Goal: Task Accomplishment & Management: Manage account settings

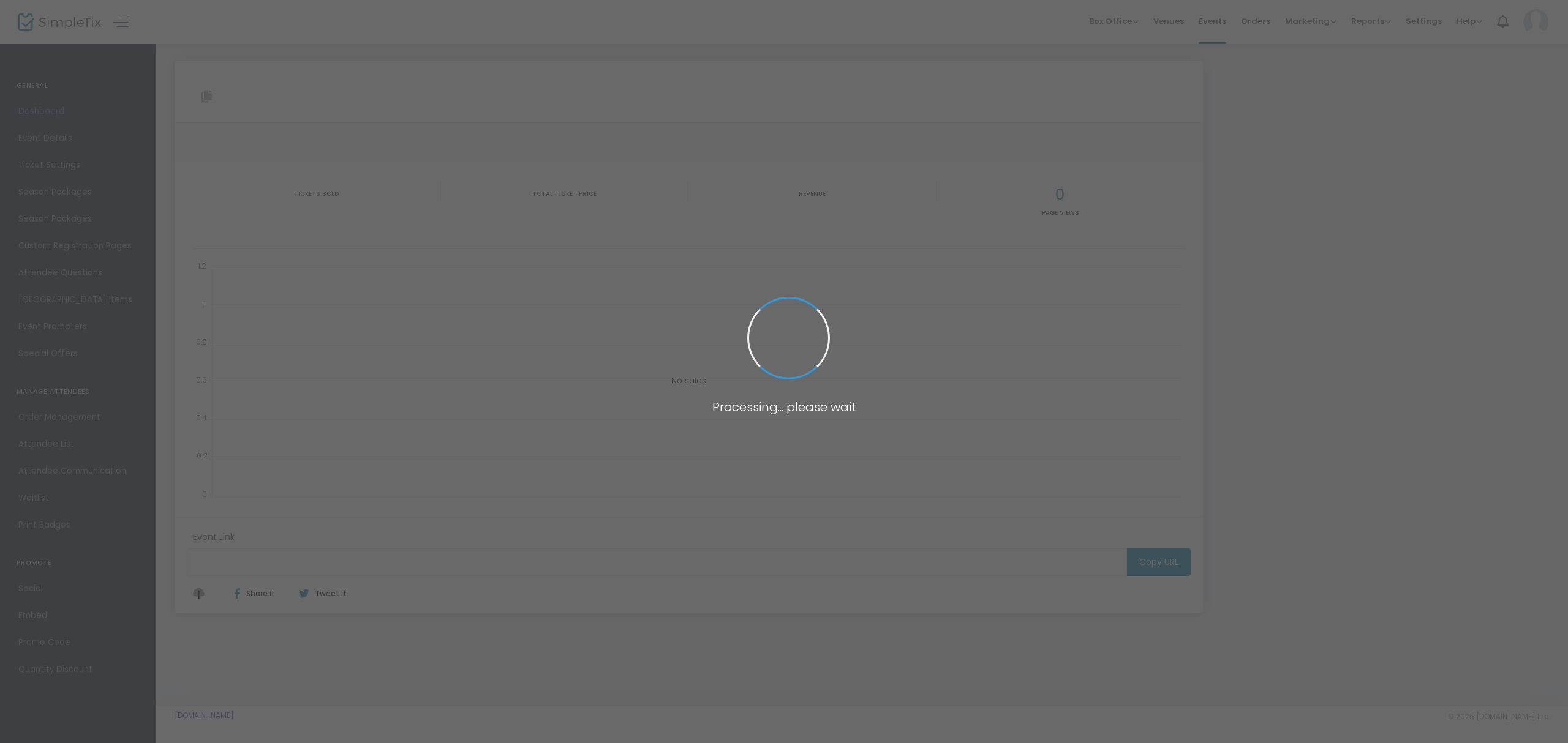
type input "[URL][DOMAIN_NAME]"
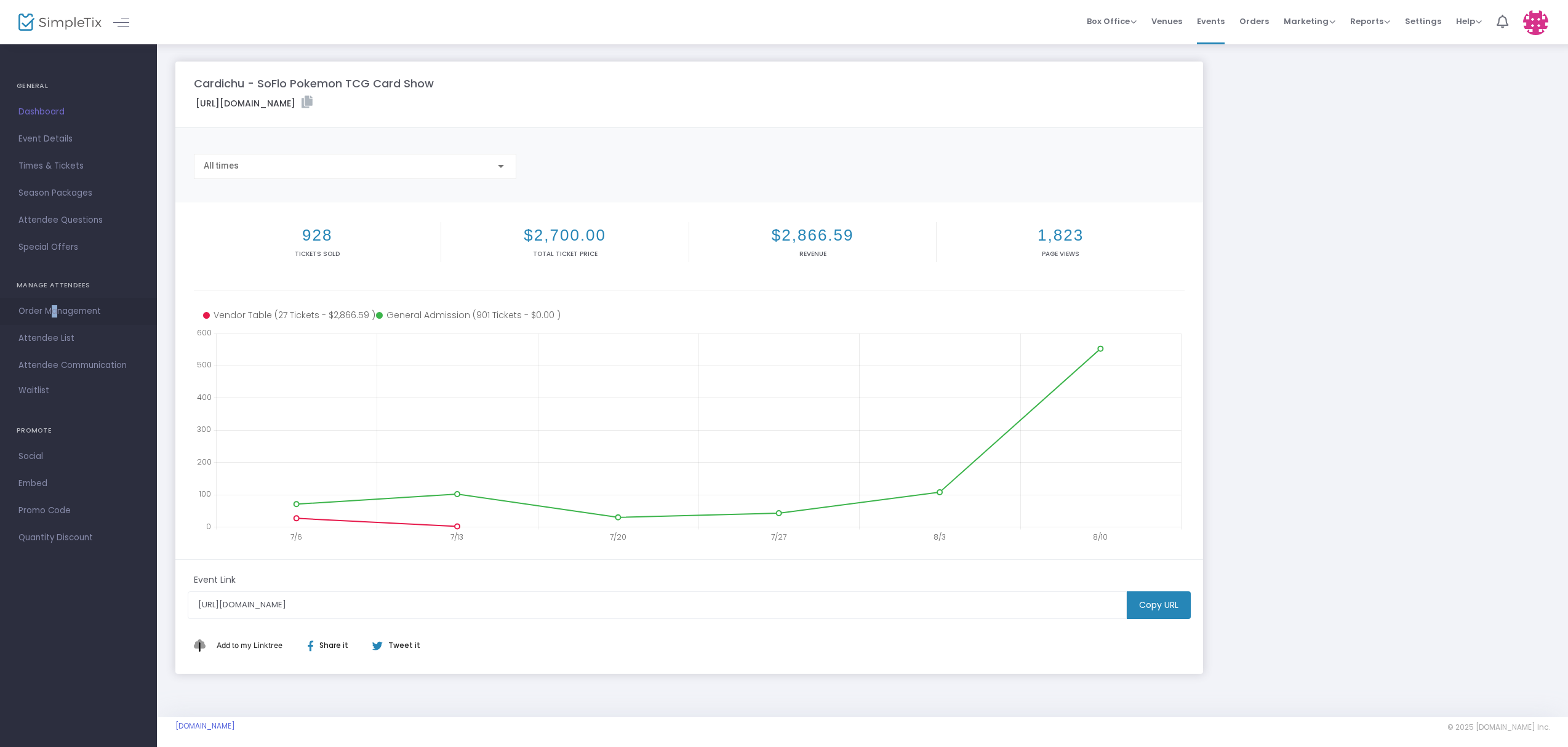
click at [47, 299] on link "Order Management" at bounding box center [78, 312] width 157 height 27
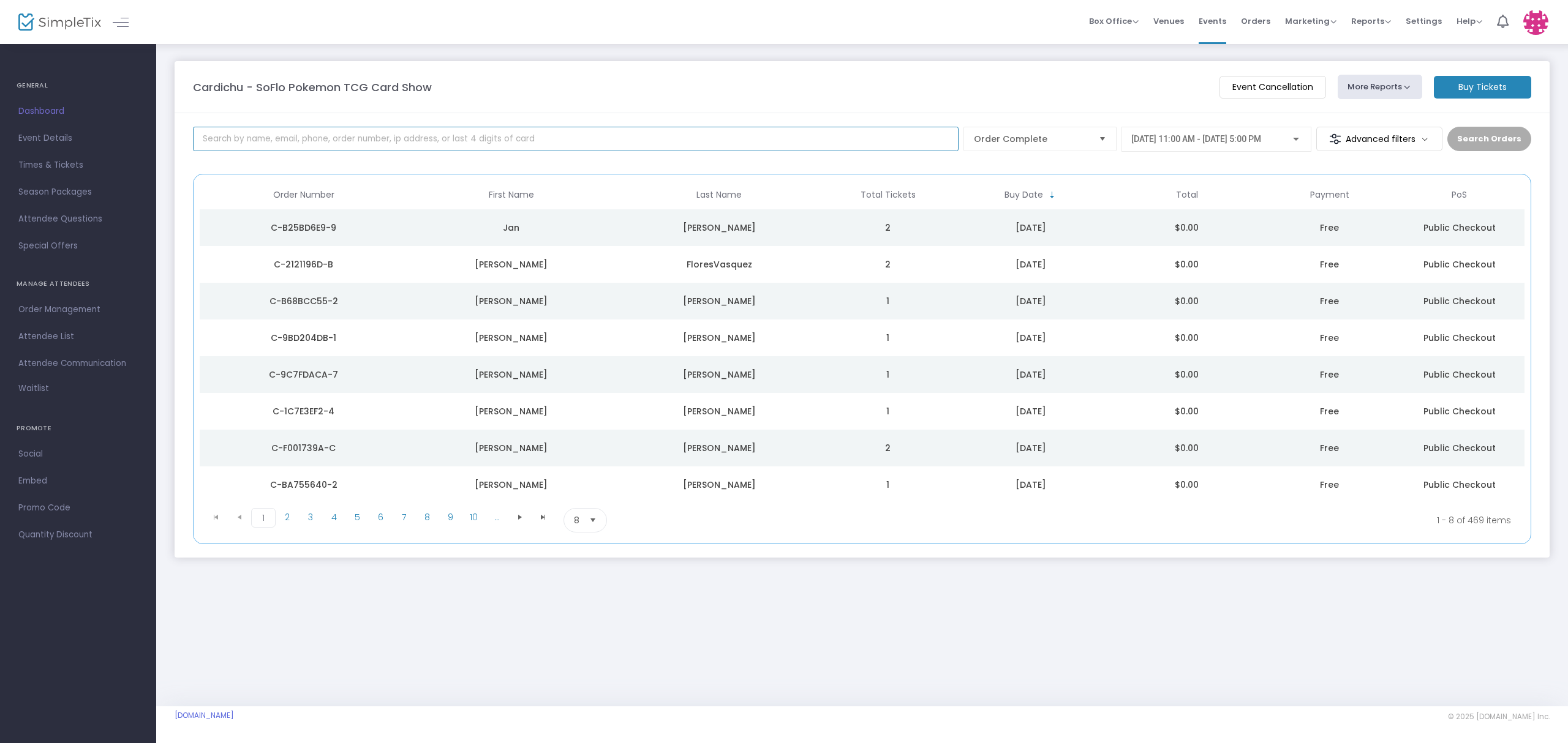
click at [594, 137] on input at bounding box center [576, 139] width 765 height 24
type input "t"
type input "btb"
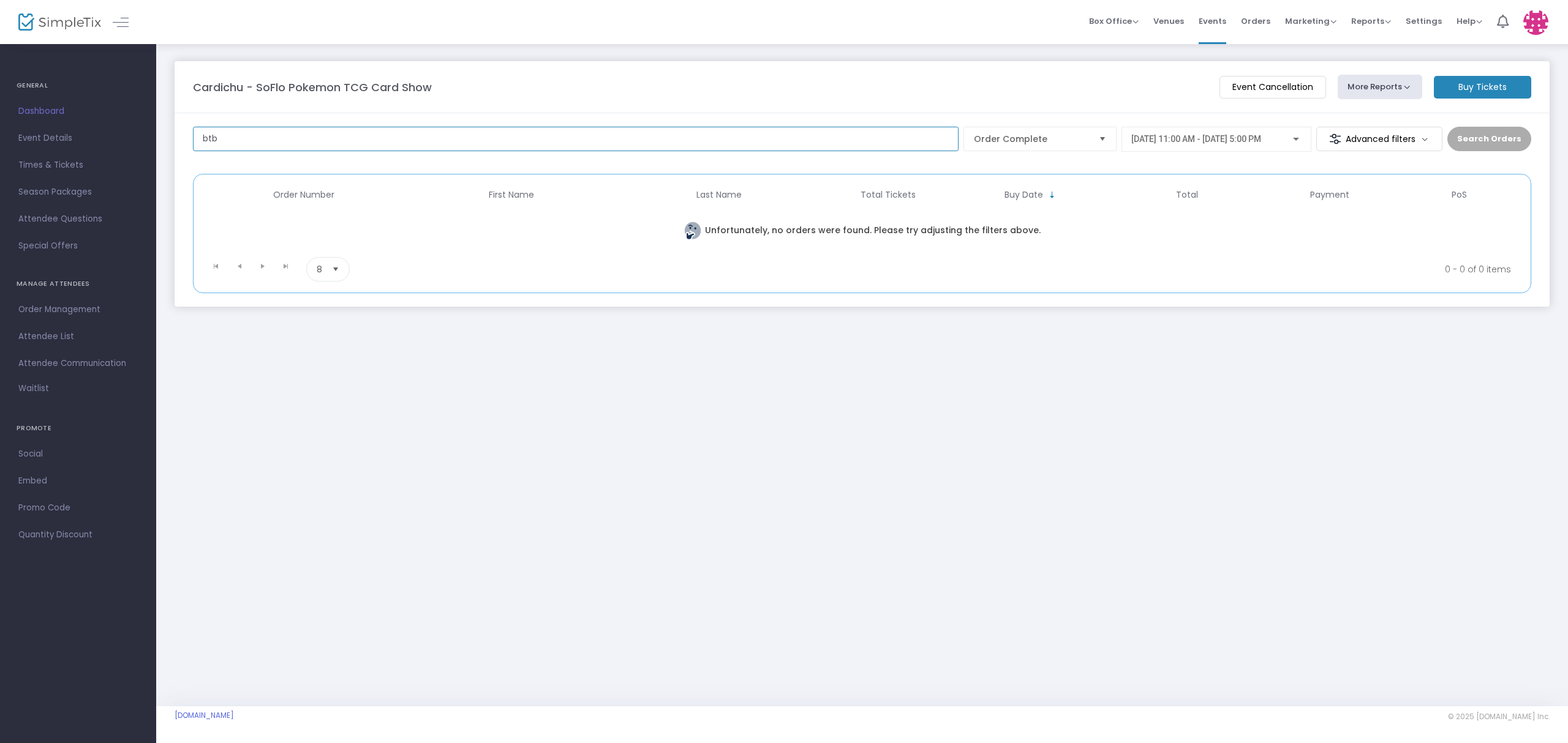
click at [821, 128] on input "btb" at bounding box center [576, 139] width 765 height 24
click at [1147, 128] on div "[DATE] 11:00 AM - [DATE] 5:00 PM" at bounding box center [1216, 136] width 170 height 23
click at [1147, 140] on div "[DATE] 11:00 AM - [DATE] 5:00 PM" at bounding box center [1209, 158] width 169 height 44
click at [38, 116] on div at bounding box center [784, 372] width 1568 height 743
click at [31, 109] on span "Dashboard" at bounding box center [78, 111] width 120 height 16
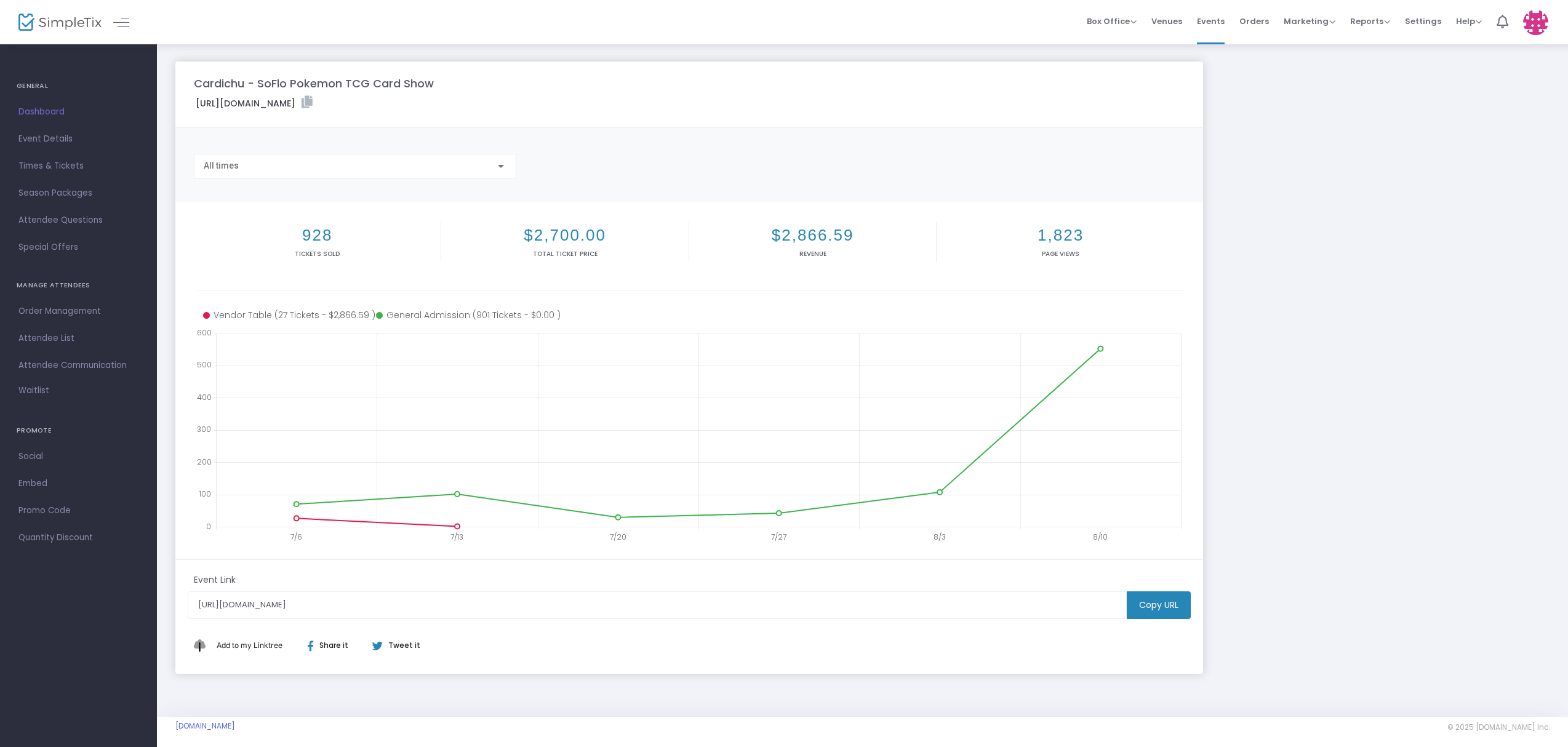
click at [46, 136] on span "Event Details" at bounding box center [78, 139] width 120 height 16
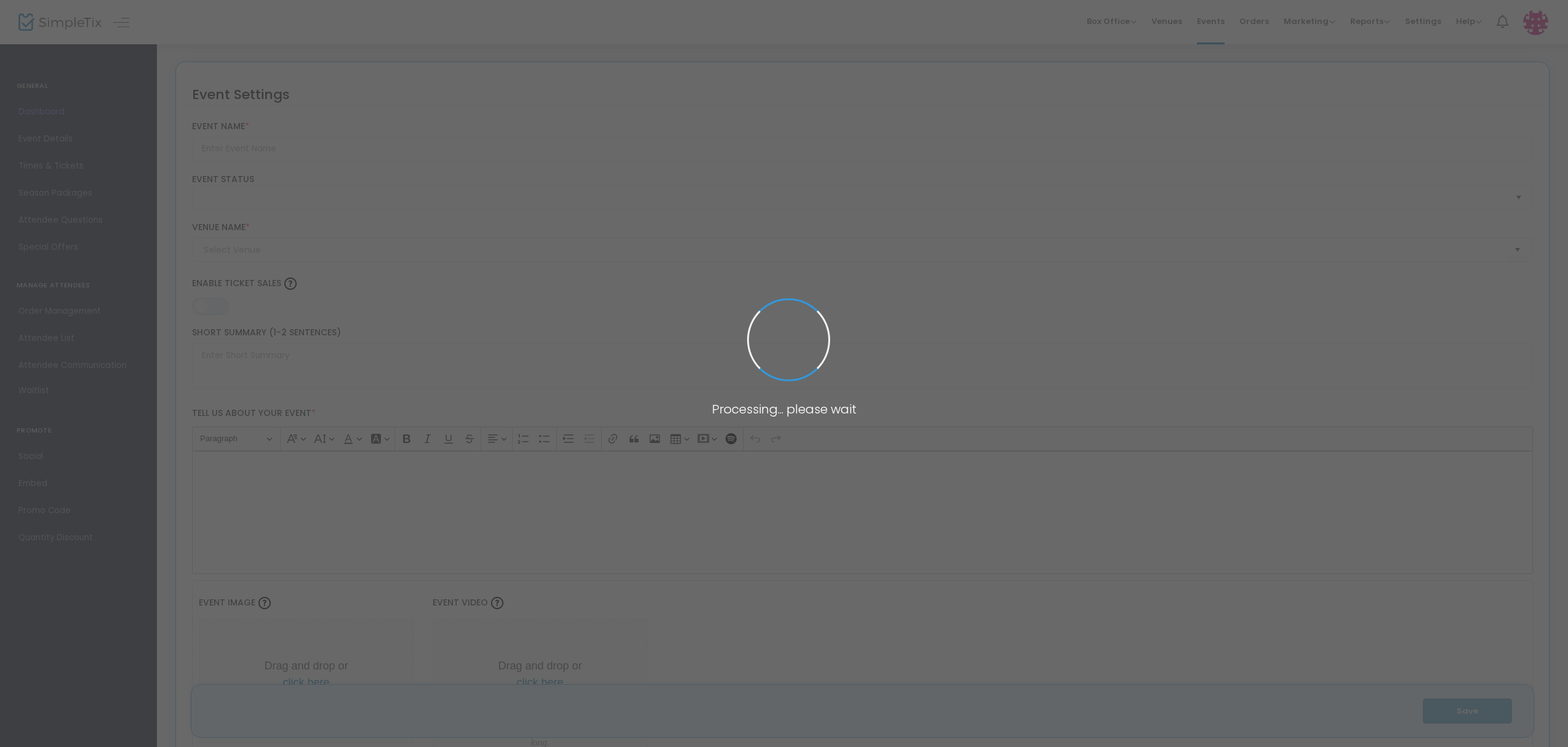
type input "Cardichu - SoFlo Pokemon TCG Card Show"
type textarea "🎊 The Cardichu Pokémon TCG Card Show Our First Ever, and We're Starting with a …"
type input "Buy Tickets"
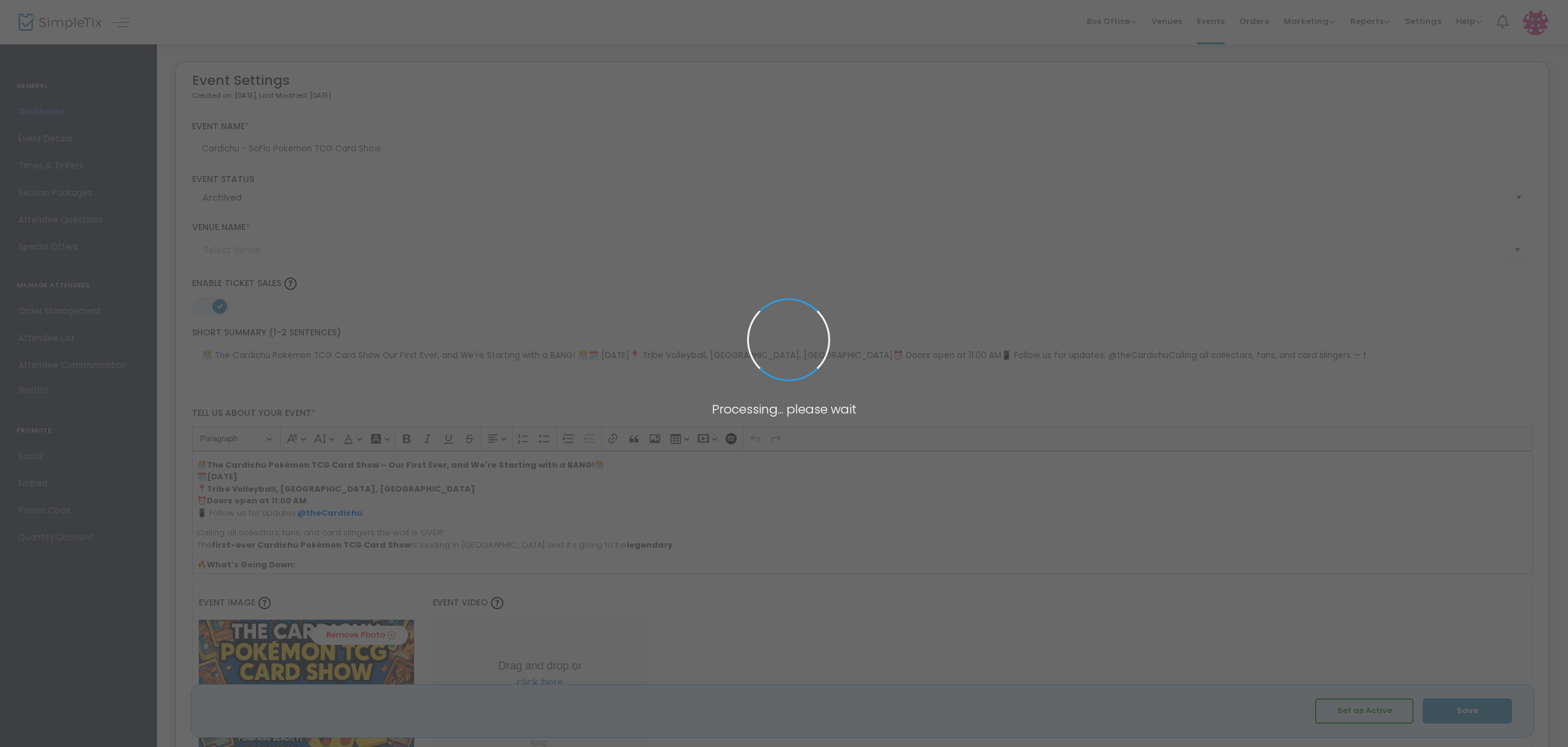
type input "Tribe Volleyball"
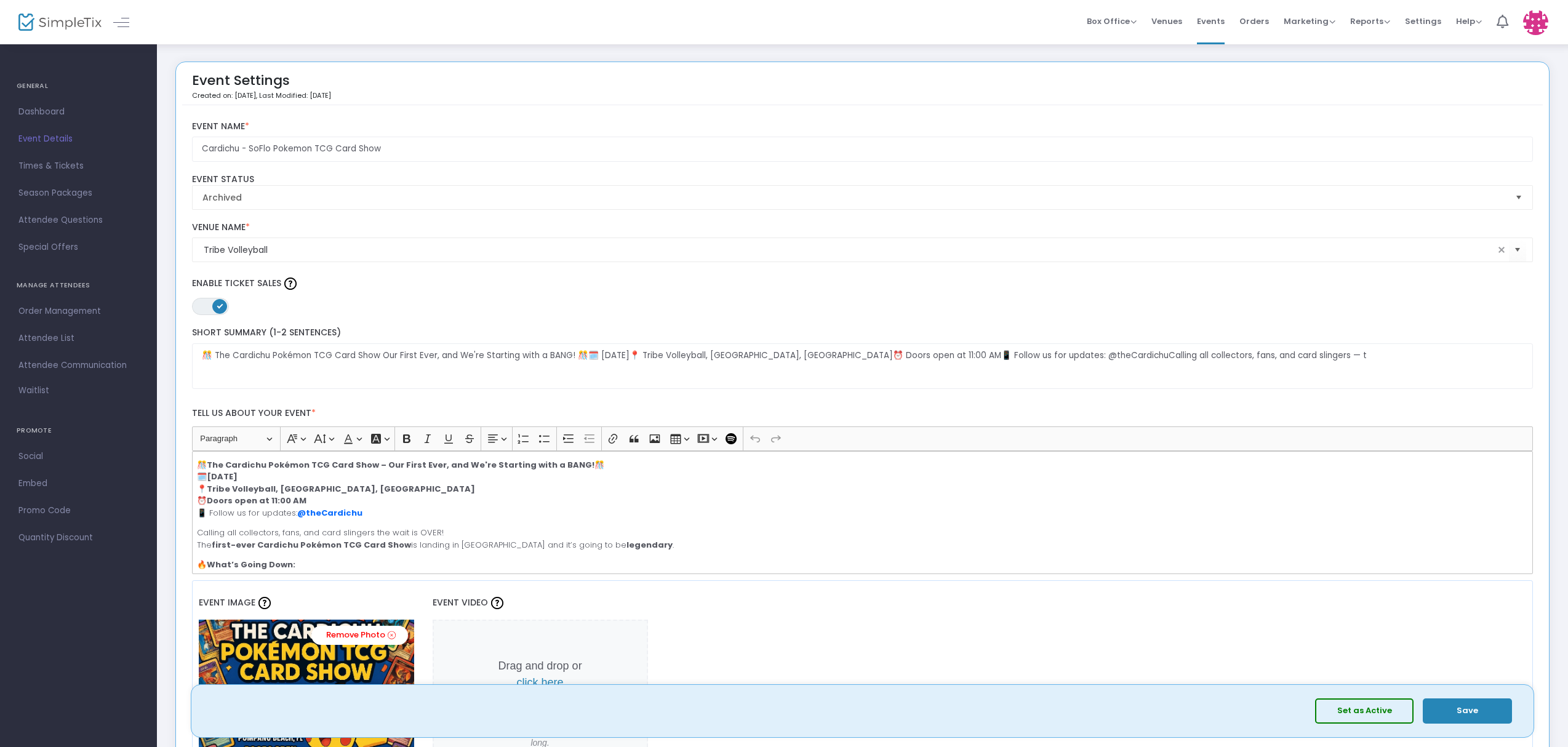
click at [31, 160] on span "Times & Tickets" at bounding box center [78, 167] width 120 height 16
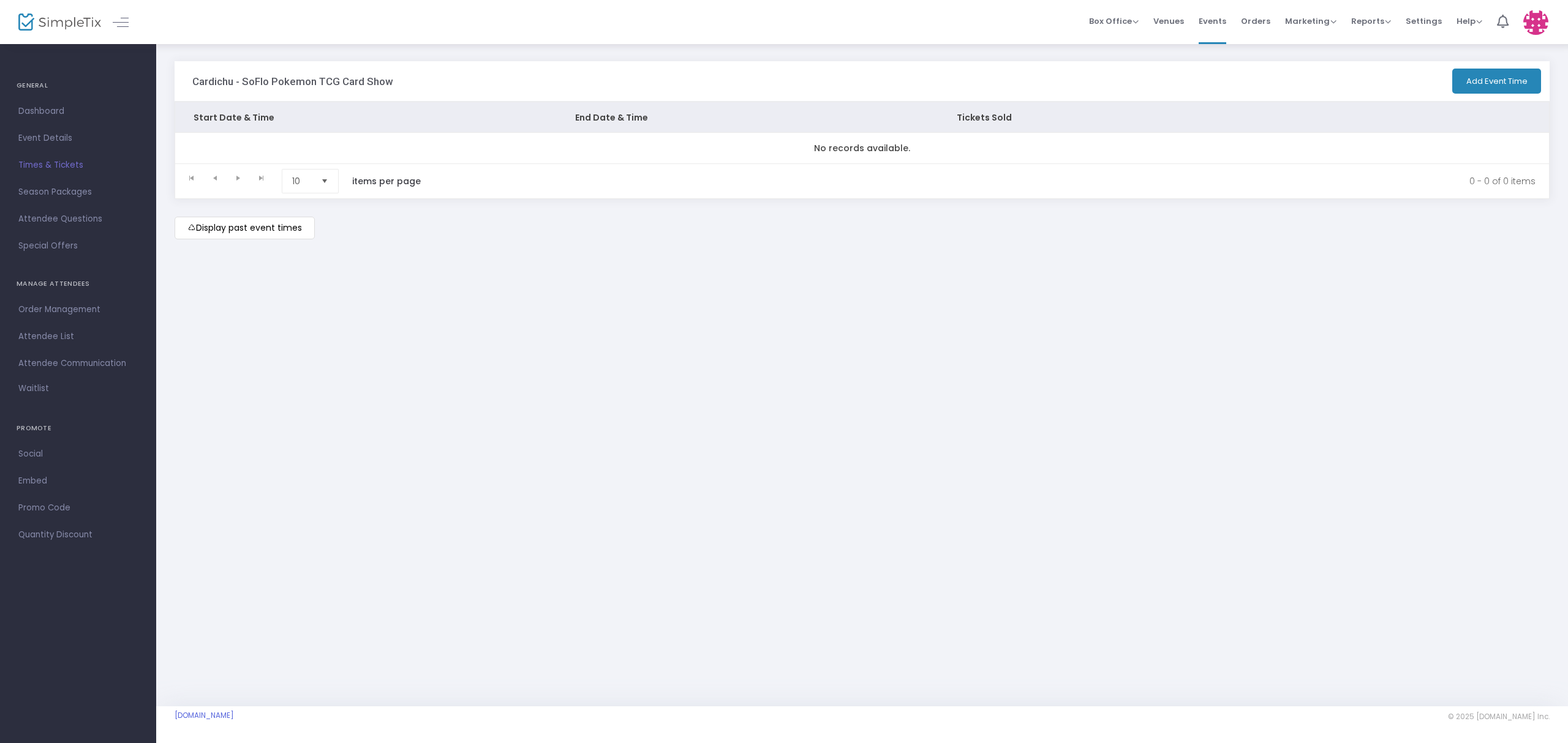
click at [60, 304] on span "Order Management" at bounding box center [78, 310] width 120 height 16
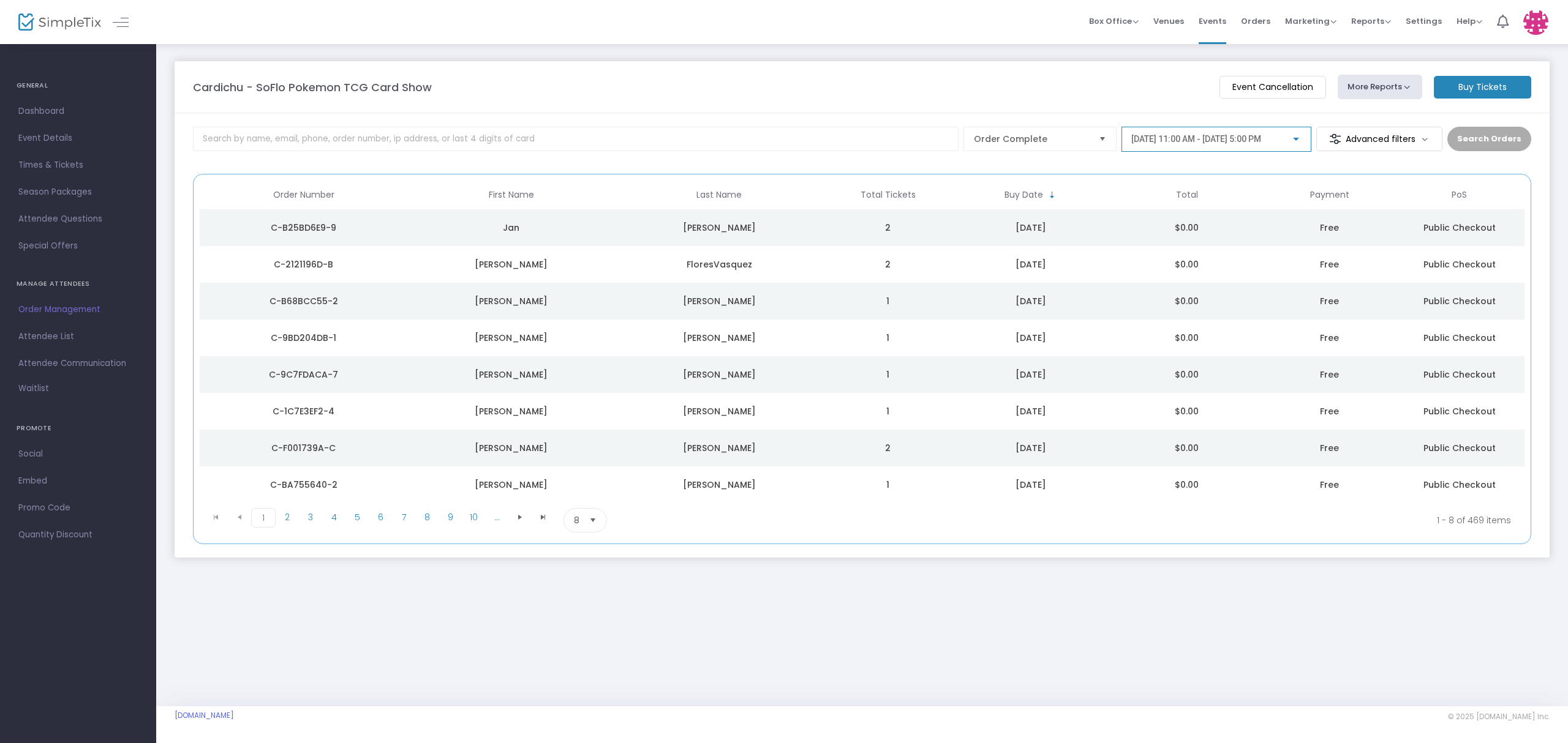
click at [1210, 142] on span "[DATE] 11:00 AM - [DATE] 5:00 PM" at bounding box center [1195, 139] width 130 height 10
click at [1205, 170] on span "[DATE] 11:00 AM - [DATE] 5:00 PM" at bounding box center [1196, 167] width 131 height 10
click at [1053, 135] on span "Order Complete" at bounding box center [1031, 140] width 115 height 13
click at [863, 107] on m-panel-header "Cardichu - SoFlo Pokemon TCG Card Show Event Cancellation More Reports Export S…" at bounding box center [862, 87] width 1375 height 52
click at [1355, 145] on m-button "Advanced filters" at bounding box center [1379, 139] width 127 height 24
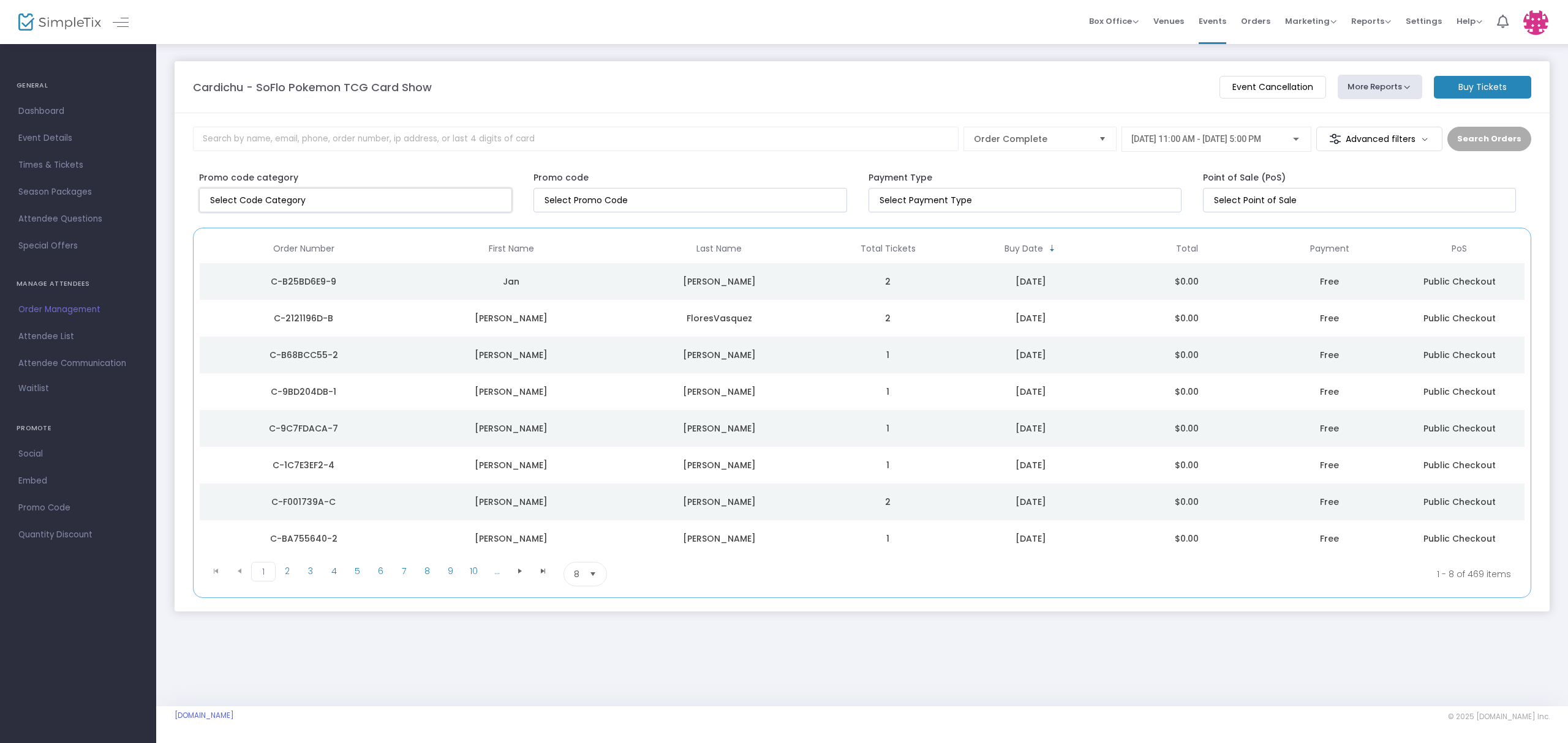
click at [397, 212] on kendo-taglist at bounding box center [355, 200] width 312 height 24
click at [122, 13] on div at bounding box center [108, 22] width 60 height 44
drag, startPoint x: 21, startPoint y: 88, endPoint x: 30, endPoint y: 82, distance: 10.8
click at [21, 92] on h4 "GENERAL" at bounding box center [78, 85] width 123 height 24
click at [33, 135] on span "Event Details" at bounding box center [78, 139] width 120 height 16
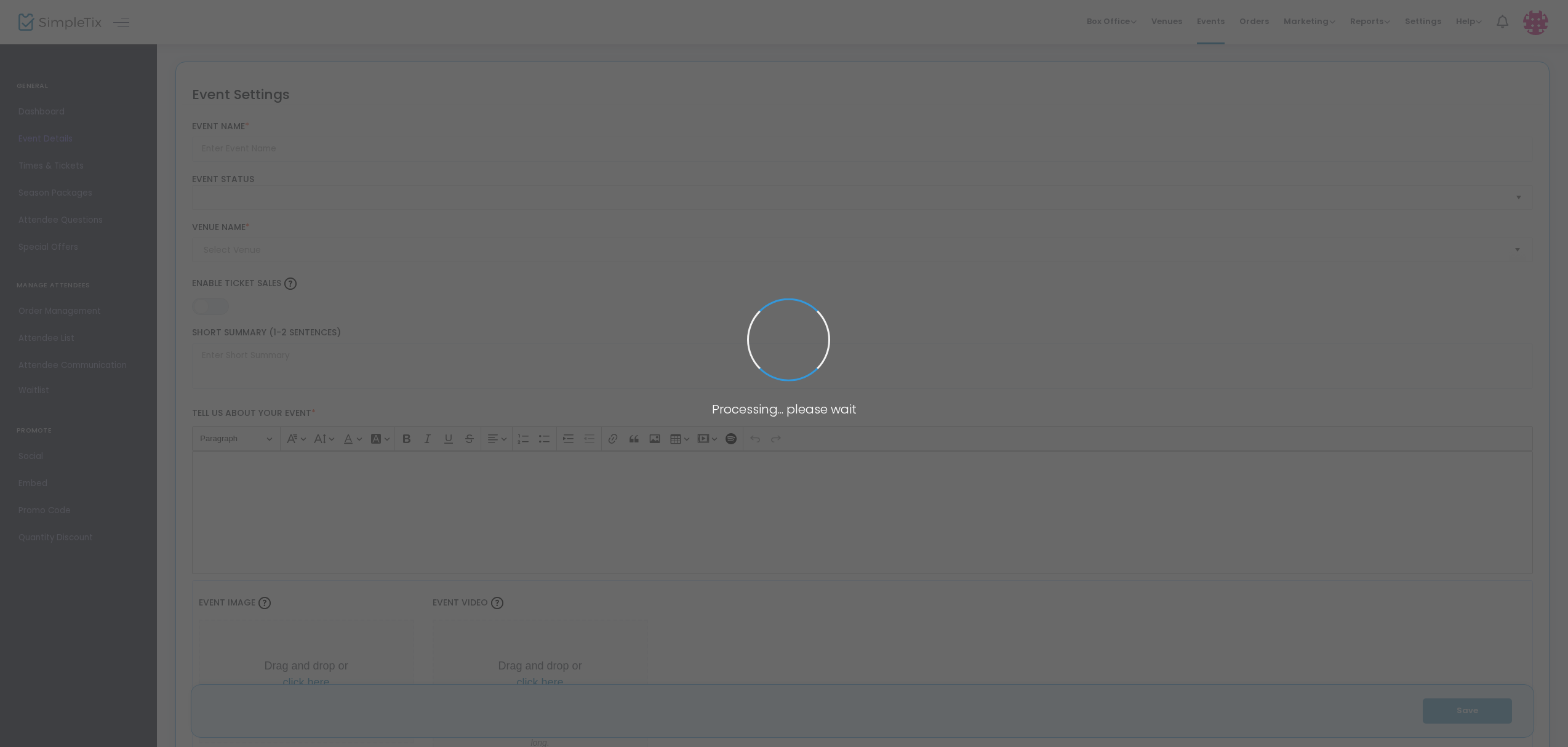
type input "Cardichu - SoFlo Pokemon TCG Card Show"
type textarea "🎊 The Cardichu Pokémon TCG Card Show Our First Ever, and We're Starting with a …"
type input "Buy Tickets"
type input "Tribe Volleyball"
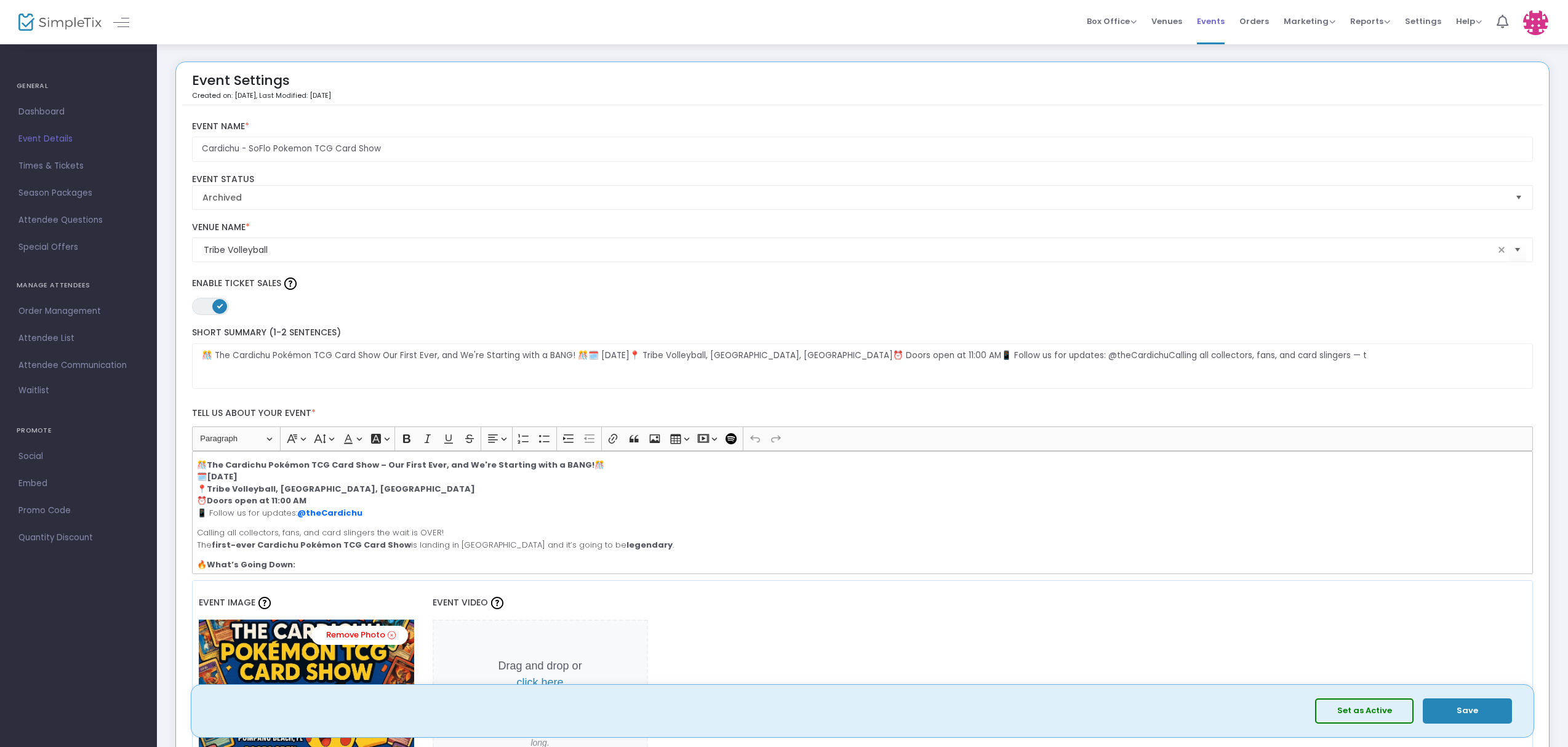
click at [1214, 13] on span "Events" at bounding box center [1211, 21] width 27 height 31
